Goal: Task Accomplishment & Management: Manage account settings

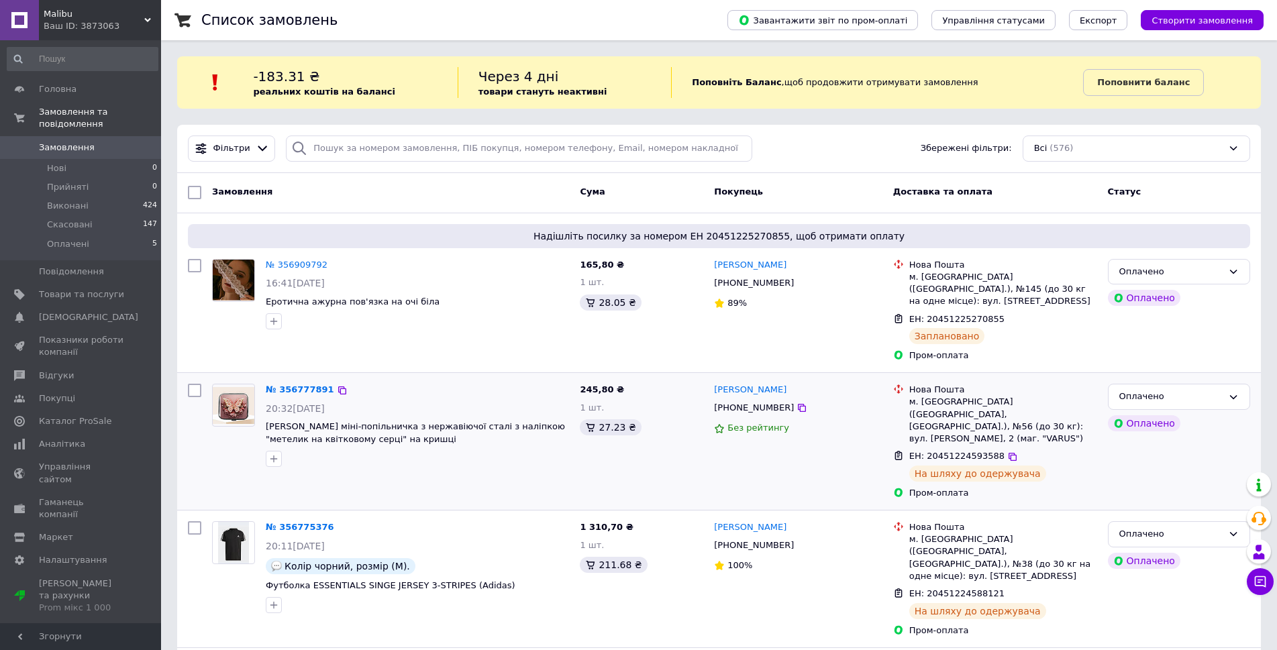
click at [244, 390] on img at bounding box center [234, 405] width 42 height 37
